Goal: Find specific page/section: Find specific page/section

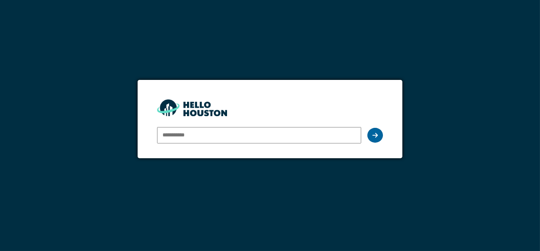
type input "**********"
click at [372, 135] on div at bounding box center [376, 135] width 16 height 15
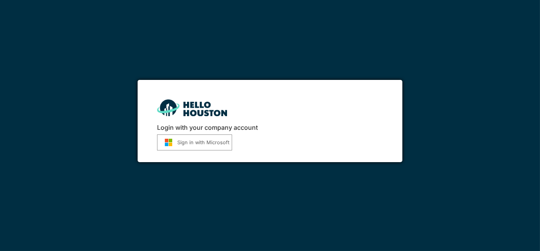
click at [195, 143] on button "Sign in with Microsoft" at bounding box center [194, 142] width 75 height 16
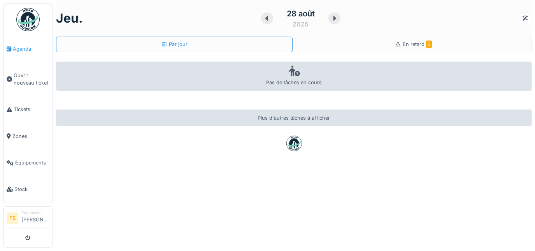
click at [16, 47] on span "Agenda" at bounding box center [31, 48] width 37 height 7
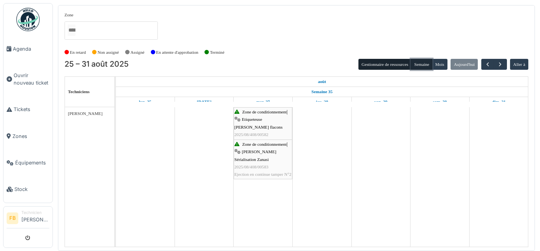
click at [424, 63] on button "Semaine" at bounding box center [421, 64] width 21 height 11
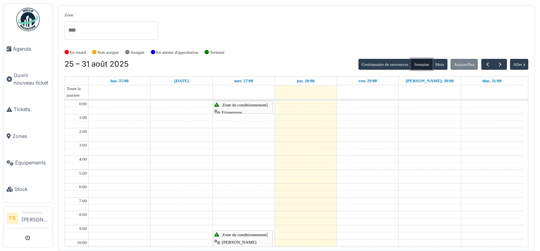
scroll to position [82, 0]
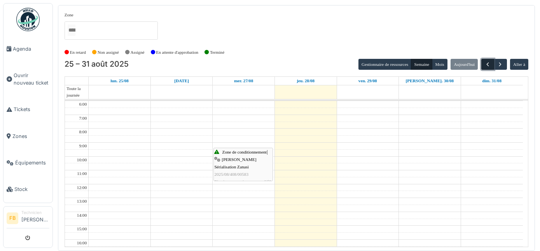
click at [489, 65] on span "button" at bounding box center [488, 64] width 7 height 7
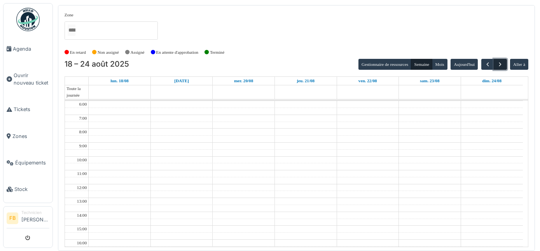
click at [500, 65] on span "button" at bounding box center [500, 64] width 7 height 7
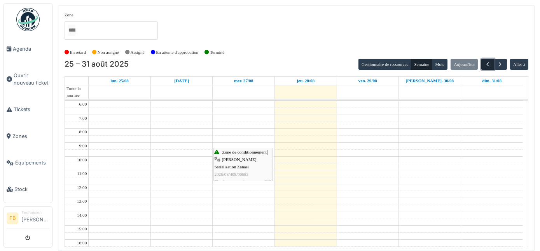
click at [488, 64] on span "button" at bounding box center [488, 64] width 7 height 7
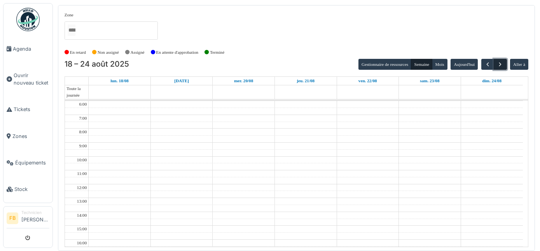
click at [503, 64] on span "button" at bounding box center [500, 64] width 7 height 7
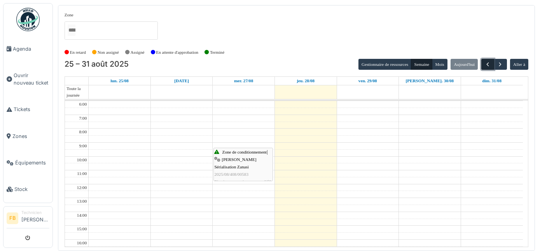
click at [488, 64] on span "button" at bounding box center [488, 64] width 7 height 7
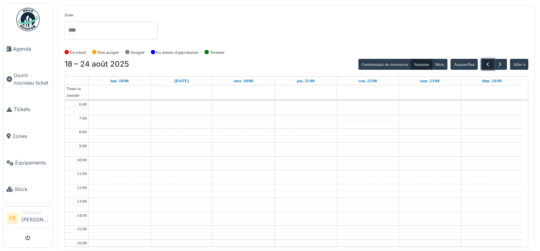
click at [488, 64] on span "button" at bounding box center [488, 64] width 7 height 7
click at [18, 107] on span "Tickets" at bounding box center [32, 108] width 36 height 7
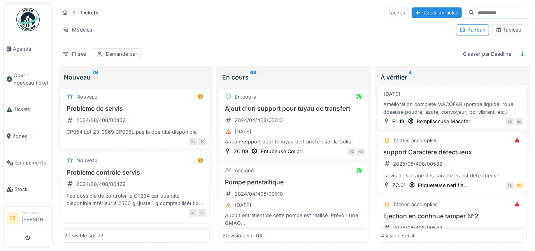
scroll to position [36, 0]
click at [433, 153] on h3 "support Caractère défectueux" at bounding box center [452, 152] width 142 height 7
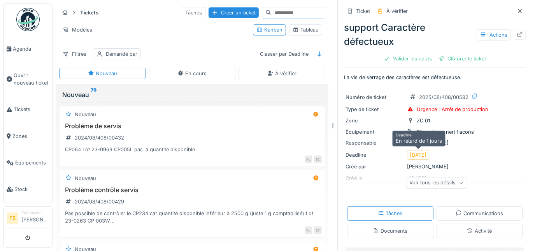
click at [429, 154] on div "27/08/2025" at bounding box center [418, 155] width 22 height 10
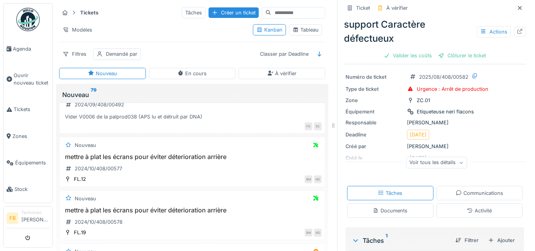
scroll to position [24, 0]
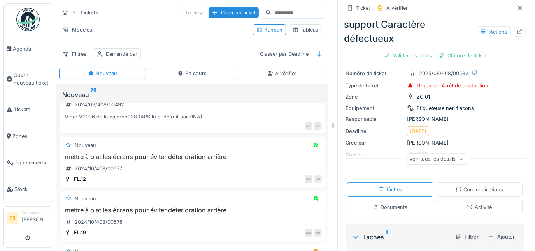
click at [456, 158] on div "Voir tous les détails" at bounding box center [436, 158] width 61 height 11
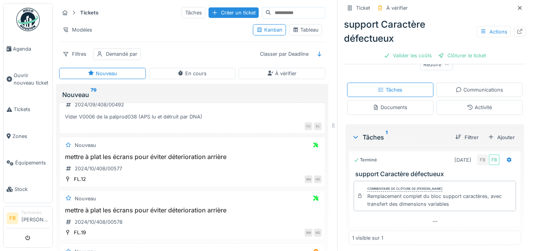
scroll to position [167, 0]
click at [517, 7] on icon at bounding box center [520, 7] width 6 height 5
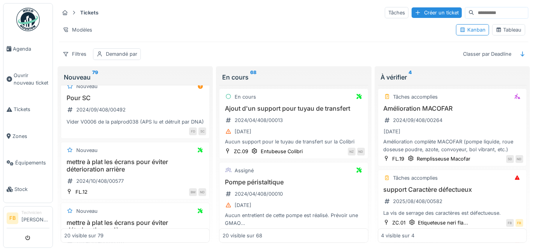
click at [74, 13] on icon at bounding box center [74, 13] width 2 height 4
click at [84, 13] on strong "Tickets" at bounding box center [89, 12] width 25 height 7
click at [82, 53] on div "Filtres" at bounding box center [74, 53] width 31 height 11
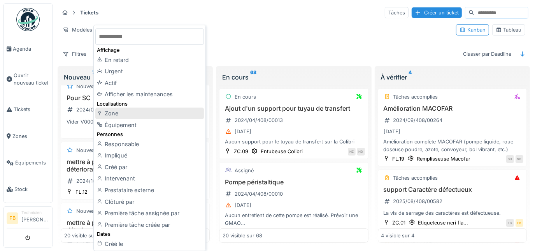
click at [102, 116] on div at bounding box center [100, 113] width 7 height 7
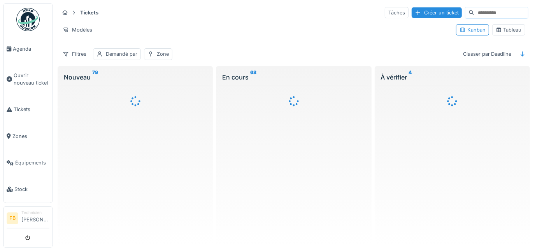
click at [102, 116] on div at bounding box center [135, 164] width 149 height 158
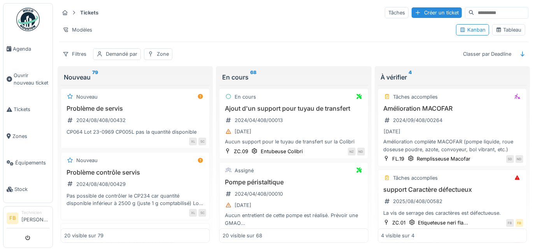
click at [477, 12] on input at bounding box center [501, 12] width 54 height 11
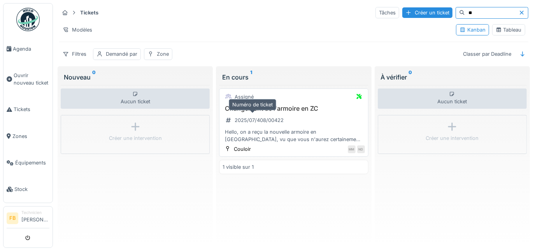
type input "**"
click at [282, 116] on div "2025/07/408/00422" at bounding box center [255, 120] width 64 height 10
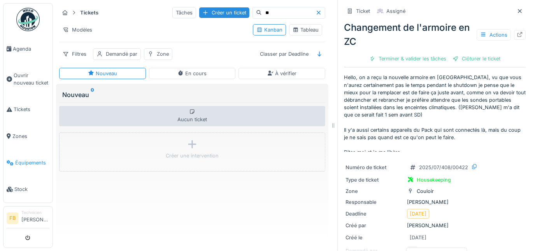
click at [24, 159] on span "Équipements" at bounding box center [32, 162] width 34 height 7
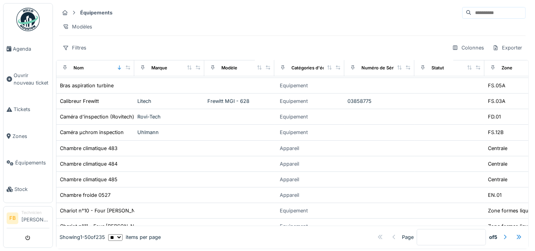
scroll to position [703, 0]
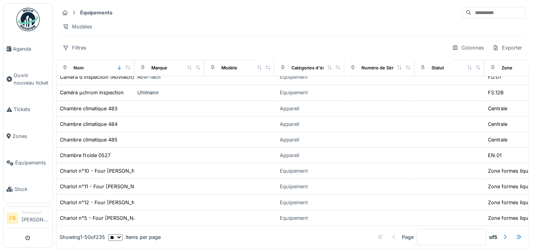
click at [472, 13] on input at bounding box center [499, 12] width 54 height 11
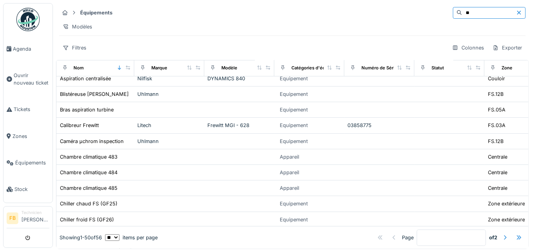
scroll to position [109, 0]
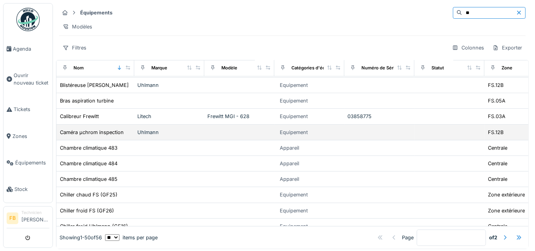
type input "**"
click at [124, 134] on div "Caméra µchrom inspection" at bounding box center [96, 132] width 72 height 8
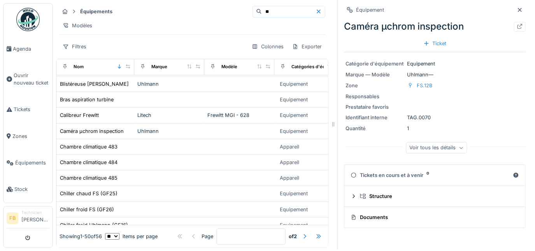
scroll to position [6, 0]
click at [442, 147] on div "Voir tous les détails" at bounding box center [436, 147] width 61 height 11
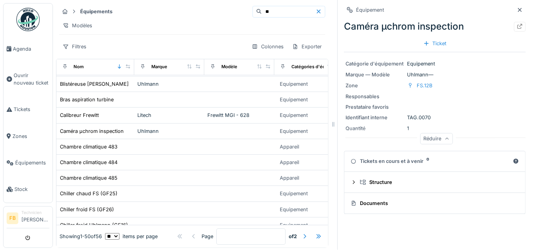
click at [440, 136] on div "Réduire" at bounding box center [436, 138] width 33 height 11
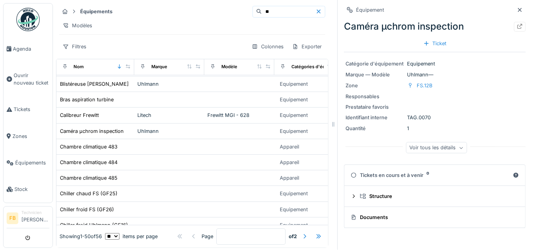
click at [440, 136] on div "Voir tous les détails" at bounding box center [437, 148] width 182 height 25
click at [462, 125] on div "Quantité 1" at bounding box center [435, 128] width 179 height 7
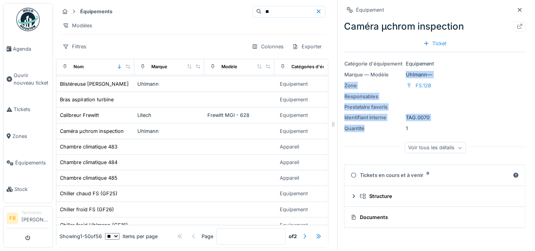
drag, startPoint x: 462, startPoint y: 119, endPoint x: 542, endPoint y: 65, distance: 96.6
click at [535, 65] on html "Agenda Ouvrir nouveau ticket Tickets Zones Équipements Stock FB Technicien Fran…" at bounding box center [267, 124] width 535 height 251
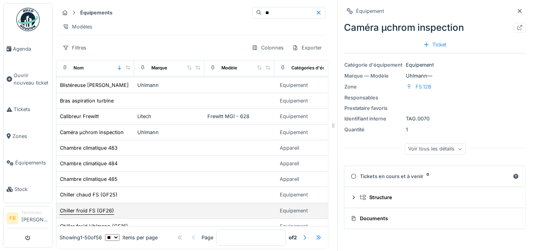
drag, startPoint x: 94, startPoint y: 207, endPoint x: 72, endPoint y: 213, distance: 22.9
click at [72, 213] on div "Chiller froid FS (GF26)" at bounding box center [87, 210] width 54 height 7
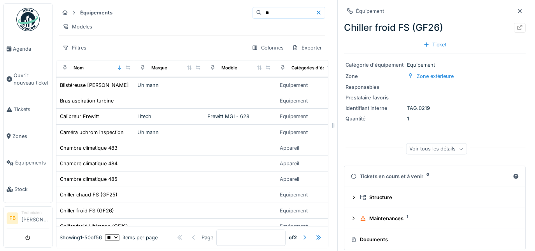
click at [317, 13] on icon at bounding box center [319, 13] width 4 height 4
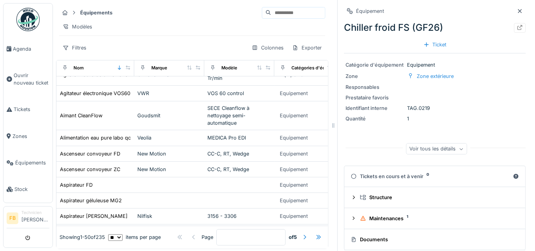
scroll to position [354, 0]
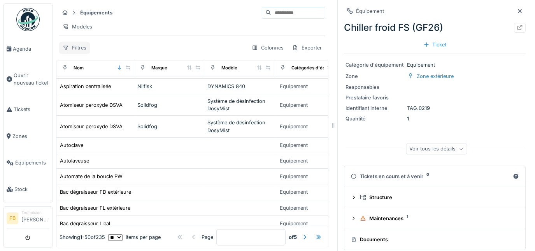
click at [69, 48] on div "Filtres" at bounding box center [74, 47] width 31 height 11
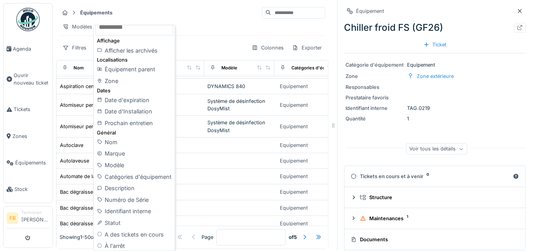
scroll to position [11, 0]
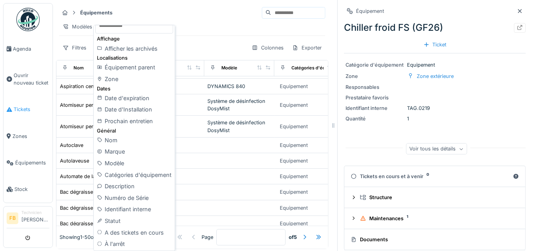
click at [18, 105] on span "Tickets" at bounding box center [32, 108] width 36 height 7
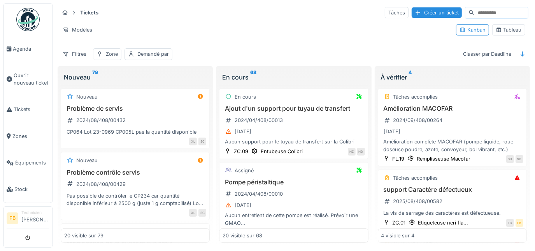
click at [522, 163] on div "À vérifier 4 Tâches accomplies Amélioration MACOFAR 2024/09/408/00264 [DATE] Am…" at bounding box center [452, 156] width 155 height 180
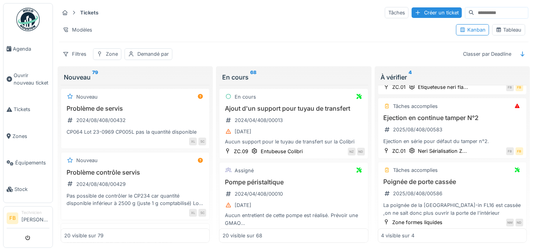
scroll to position [136, 0]
click at [416, 220] on div "Zone formes liquides" at bounding box center [418, 221] width 50 height 7
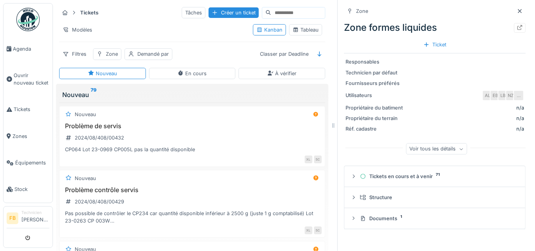
click at [29, 15] on img at bounding box center [27, 19] width 23 height 23
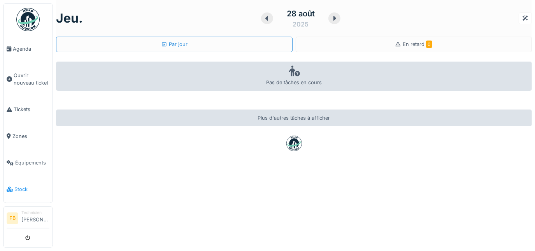
click at [25, 185] on span "Stock" at bounding box center [31, 188] width 35 height 7
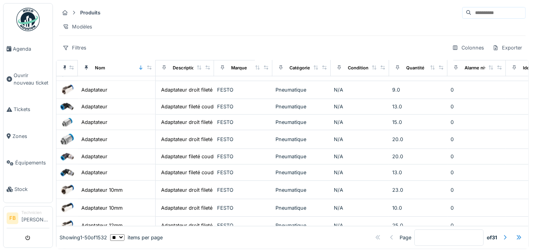
scroll to position [749, 0]
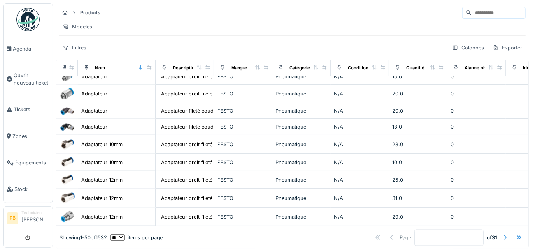
click at [502, 233] on div at bounding box center [505, 236] width 6 height 7
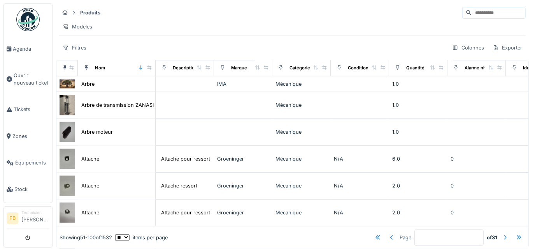
click at [502, 233] on div at bounding box center [505, 236] width 6 height 7
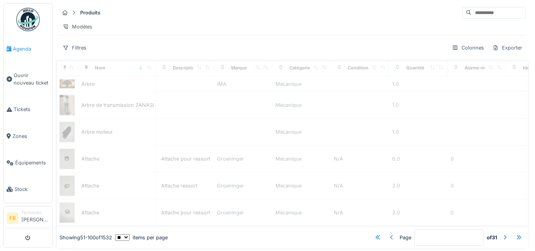
click at [13, 49] on span "Agenda" at bounding box center [31, 48] width 37 height 7
type input "*"
